Goal: Task Accomplishment & Management: Complete application form

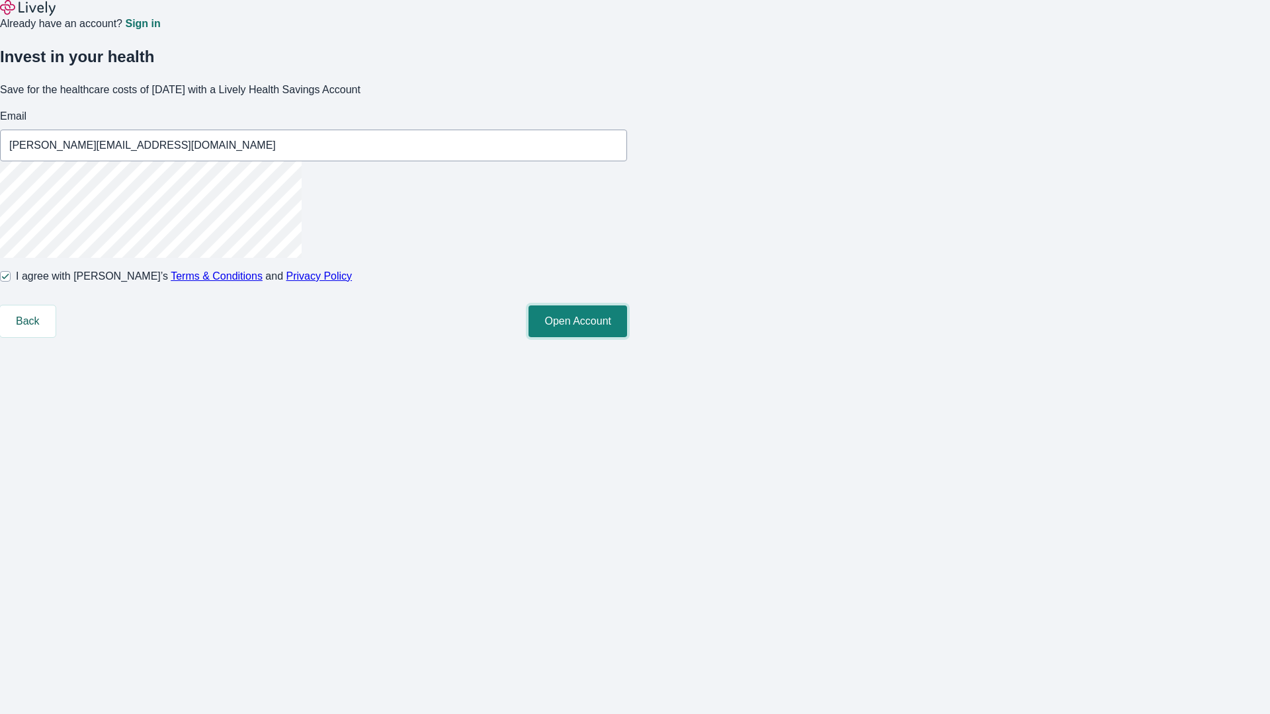
click at [627, 337] on button "Open Account" at bounding box center [577, 322] width 99 height 32
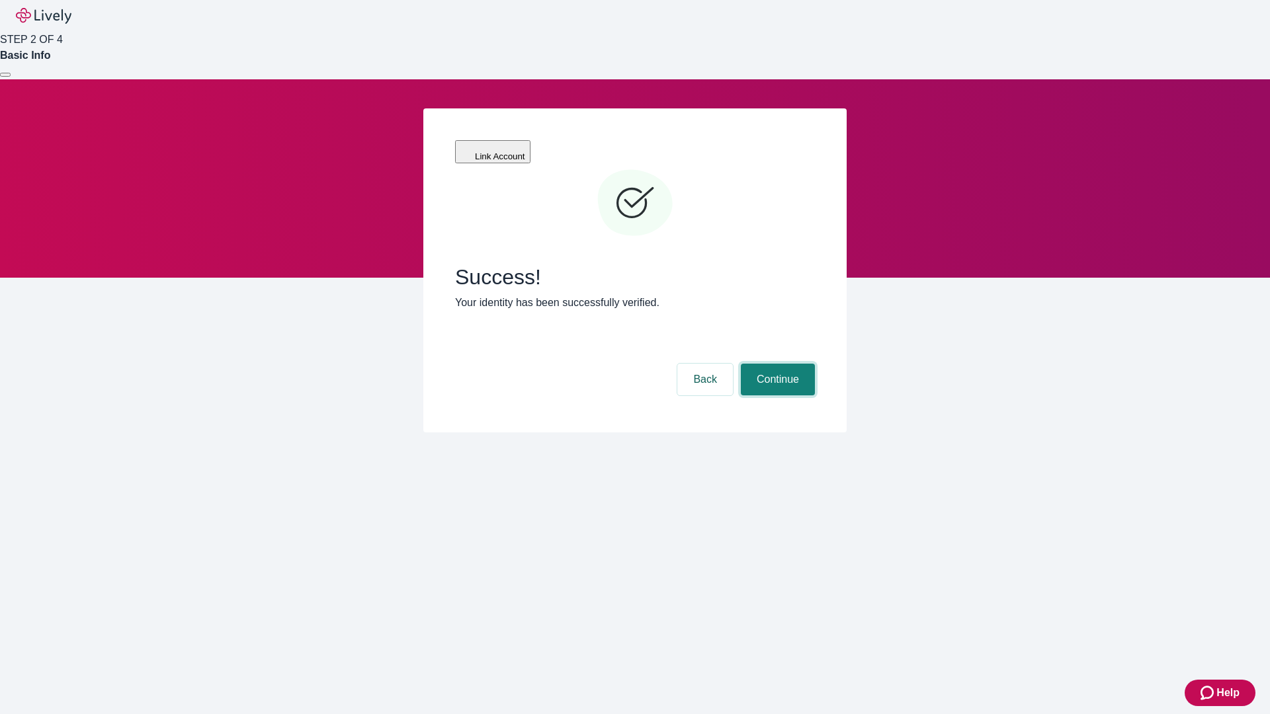
click at [776, 364] on button "Continue" at bounding box center [778, 380] width 74 height 32
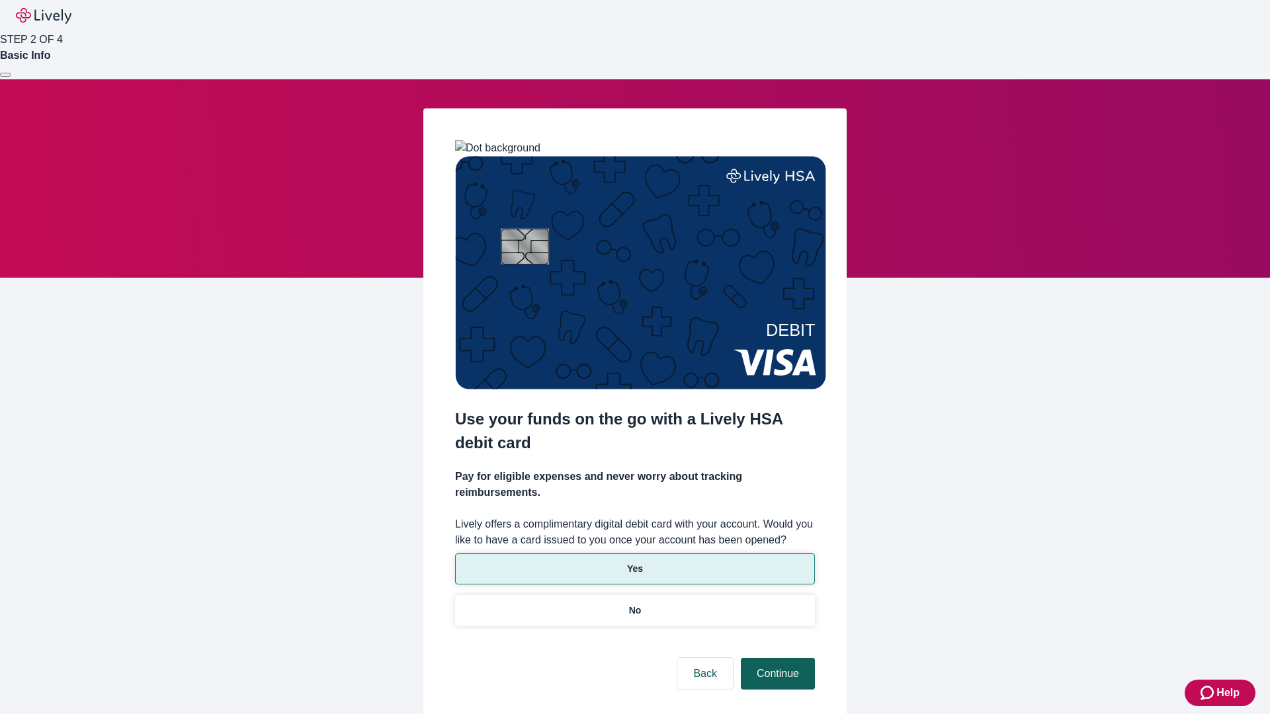
click at [634, 562] on p "Yes" at bounding box center [635, 569] width 16 height 14
click at [776, 658] on button "Continue" at bounding box center [778, 674] width 74 height 32
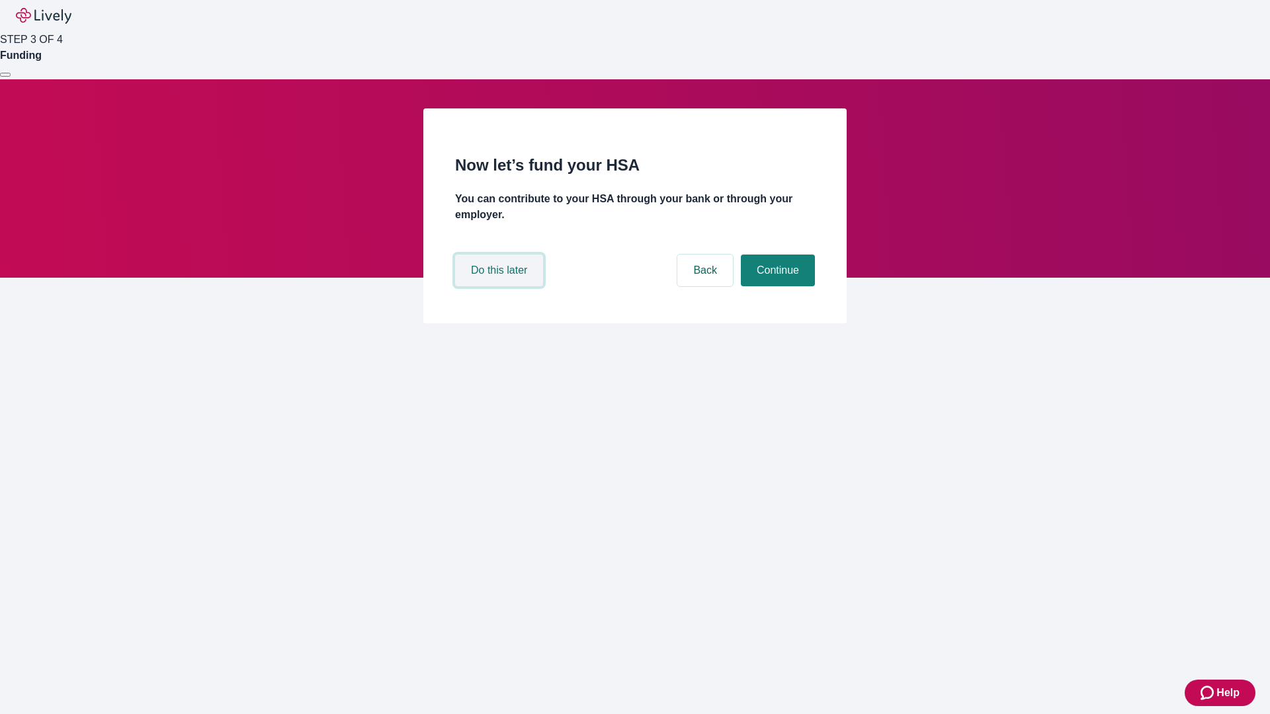
click at [501, 286] on button "Do this later" at bounding box center [499, 271] width 88 height 32
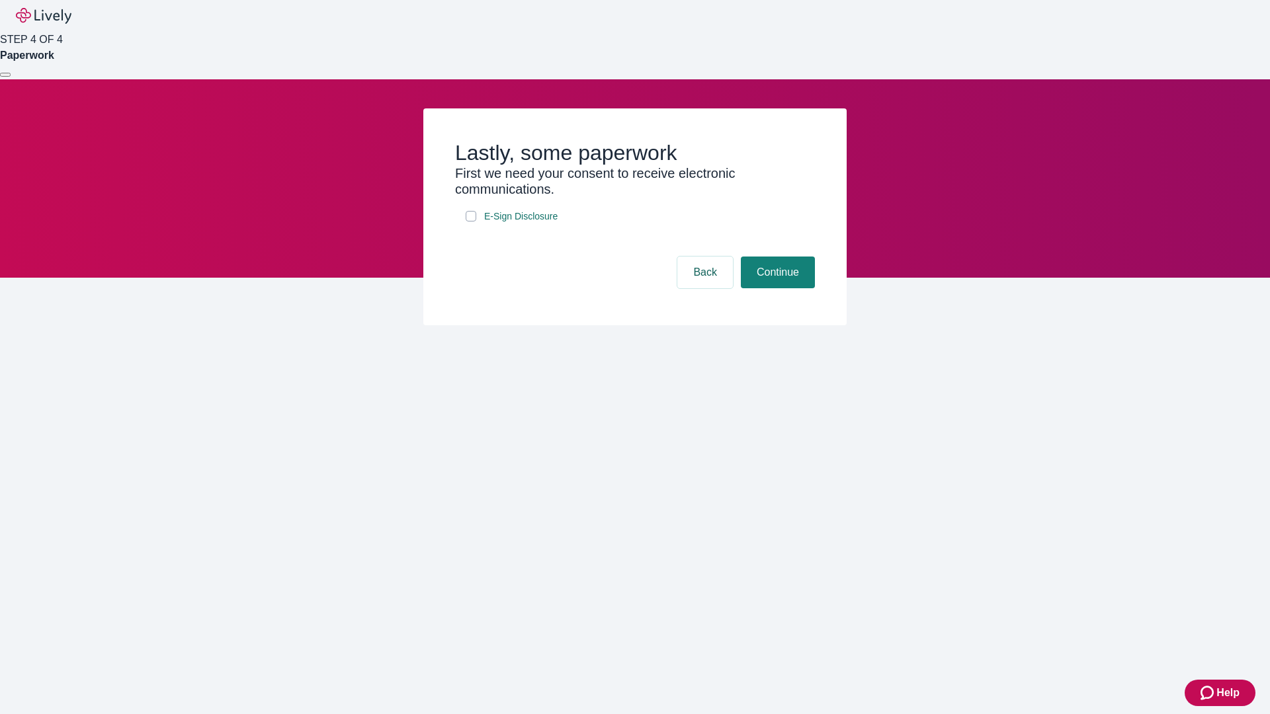
click at [471, 222] on input "E-Sign Disclosure" at bounding box center [471, 216] width 11 height 11
checkbox input "true"
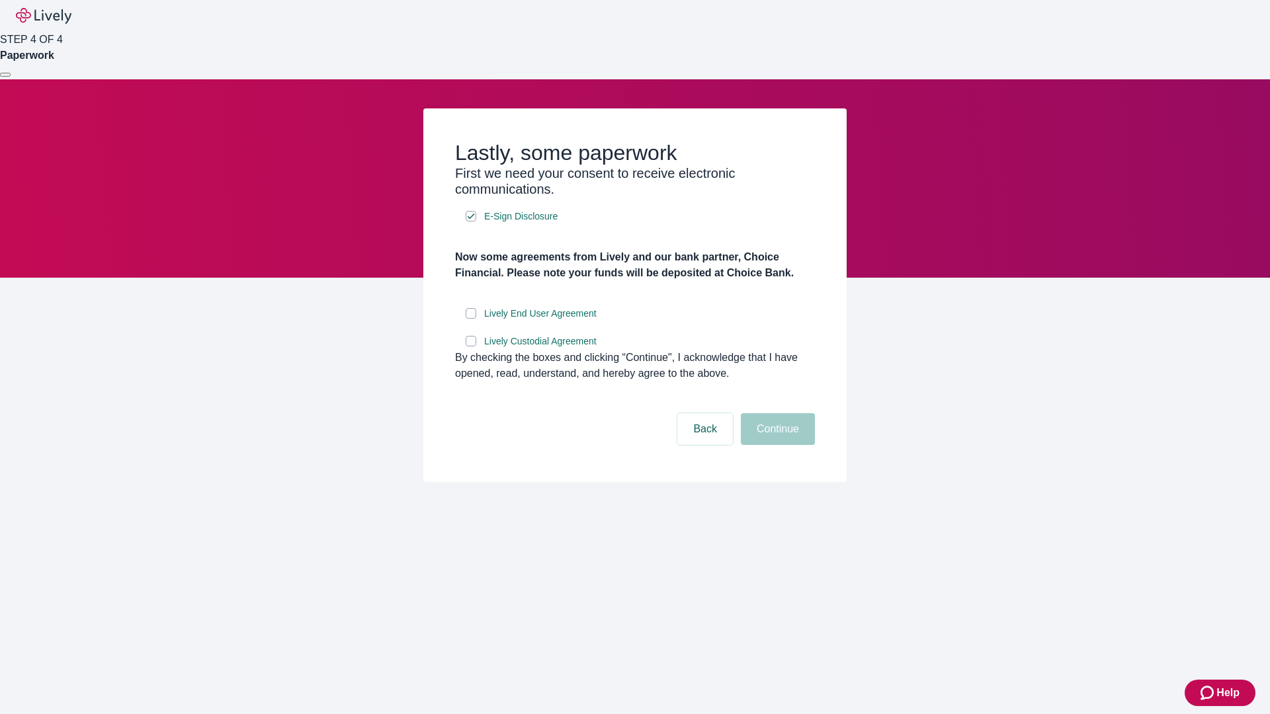
click at [471, 319] on input "Lively End User Agreement" at bounding box center [471, 313] width 11 height 11
checkbox input "true"
click at [471, 347] on input "Lively Custodial Agreement" at bounding box center [471, 341] width 11 height 11
checkbox input "true"
click at [776, 445] on button "Continue" at bounding box center [778, 429] width 74 height 32
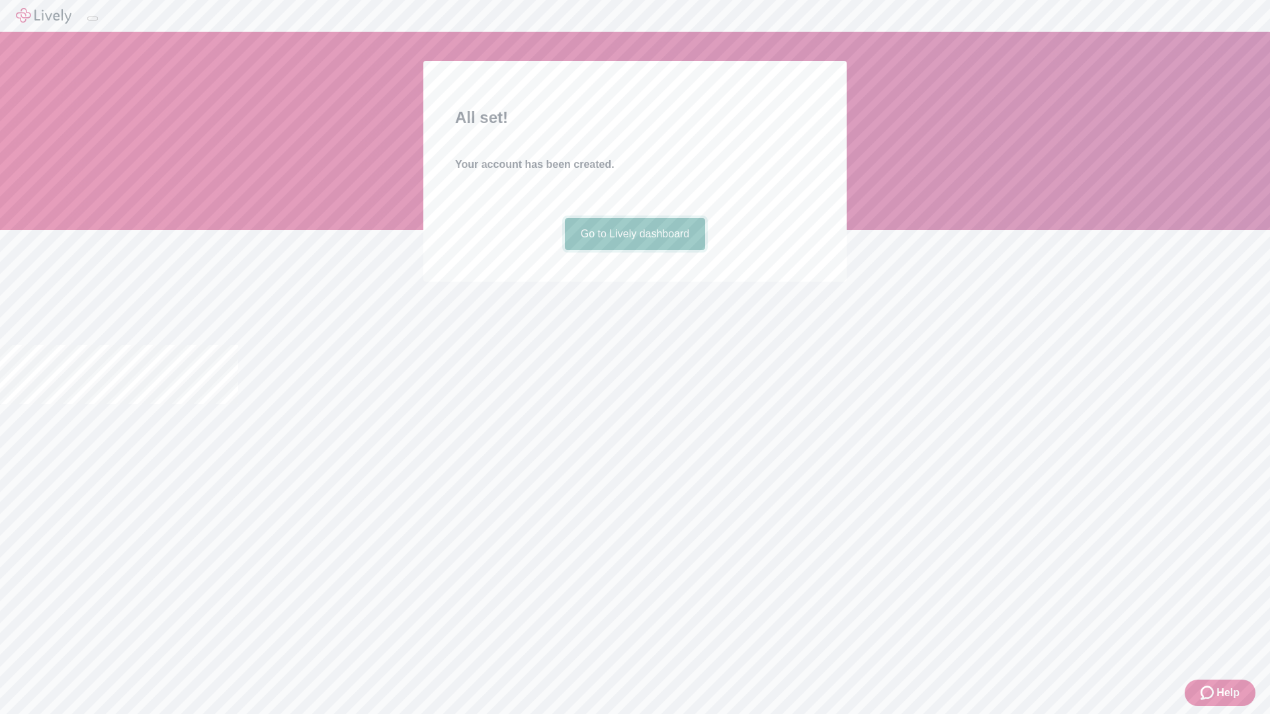
click at [634, 250] on link "Go to Lively dashboard" at bounding box center [635, 234] width 141 height 32
